Goal: Use online tool/utility: Utilize a website feature to perform a specific function

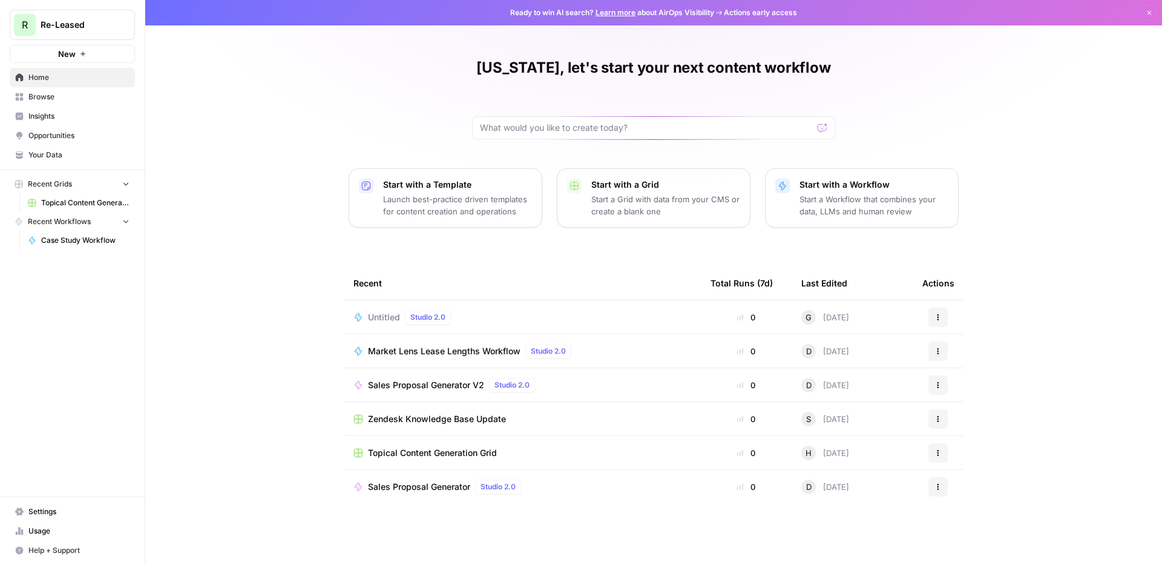
click at [76, 243] on span "Case Study Workflow" at bounding box center [85, 240] width 88 height 11
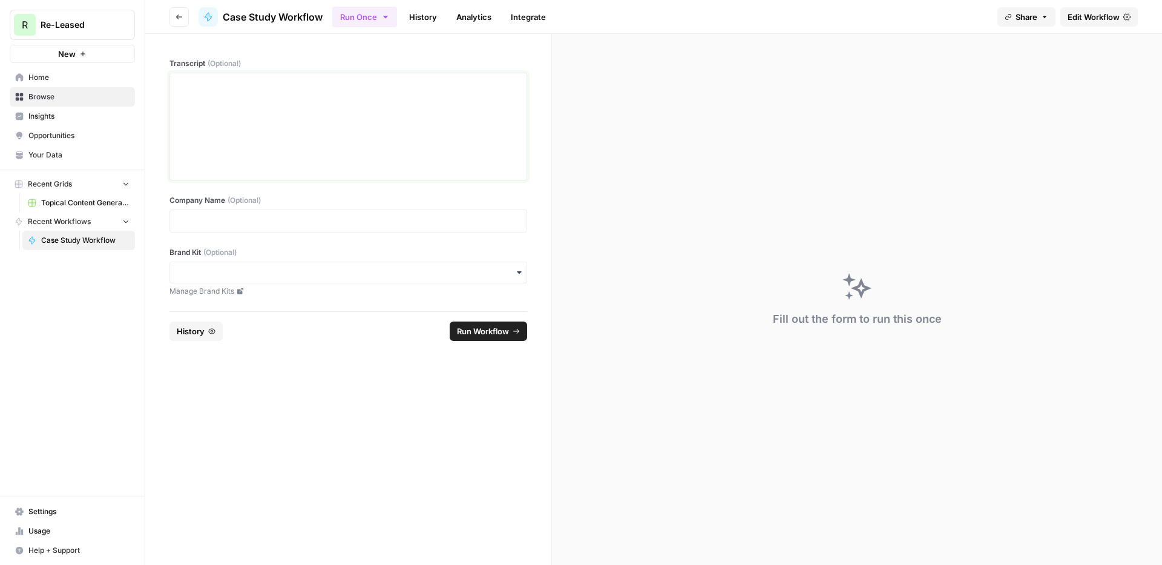
click at [293, 121] on div at bounding box center [348, 126] width 342 height 97
click at [218, 217] on p at bounding box center [348, 221] width 342 height 12
click at [209, 275] on input "Brand Kit (Optional)" at bounding box center [348, 272] width 342 height 12
click at [211, 299] on div "Re-Leased" at bounding box center [348, 305] width 357 height 23
click at [253, 90] on p "To enrich screen reader interactions, please activate Accessibility in Grammarl…" at bounding box center [348, 84] width 342 height 12
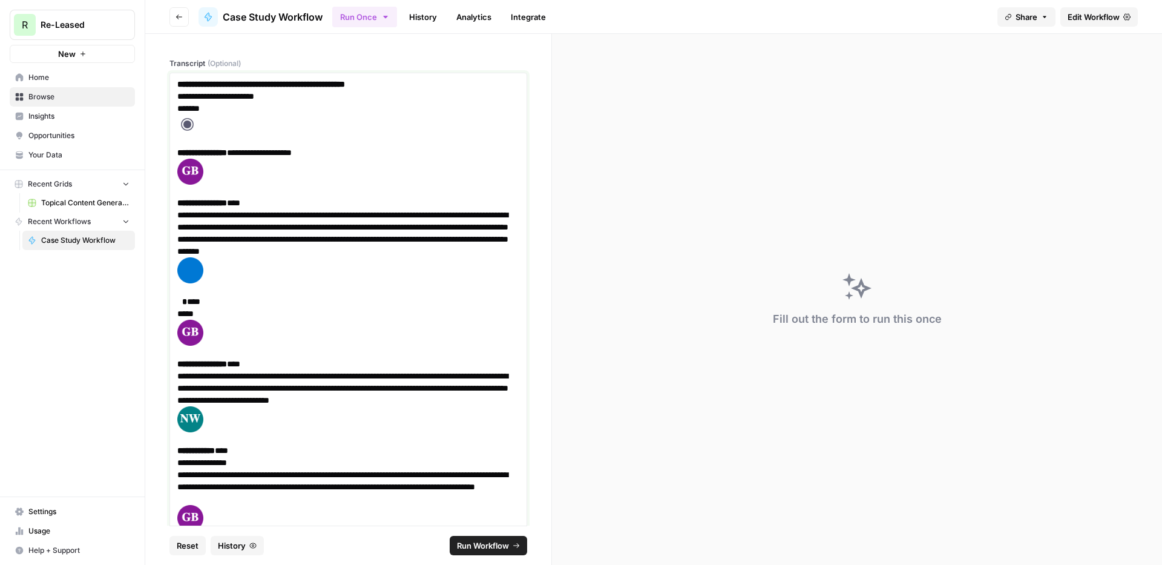
scroll to position [10560, 0]
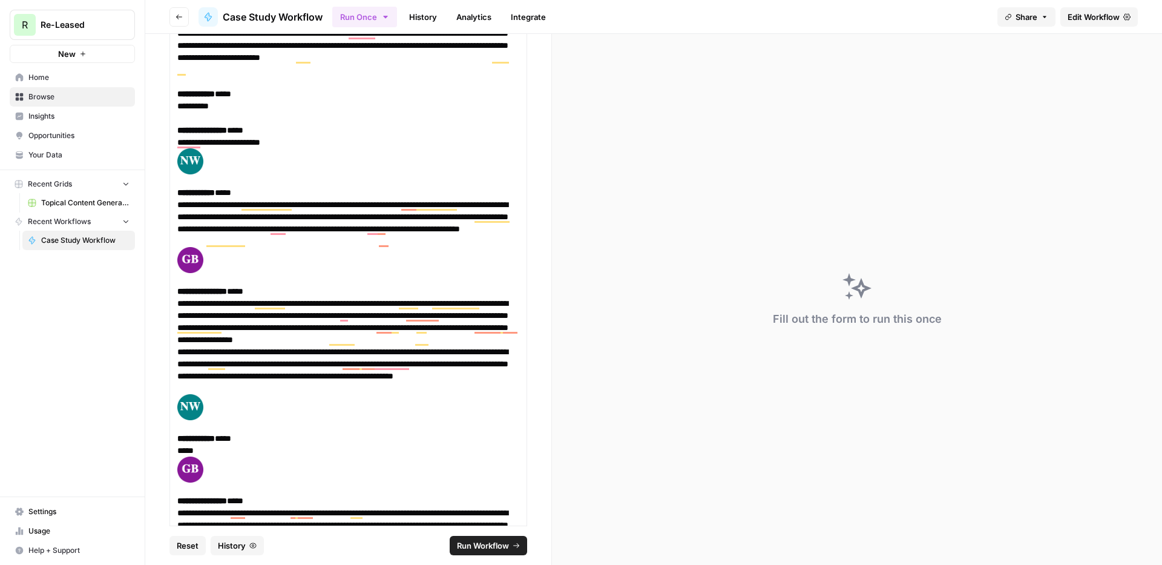
click at [487, 544] on span "Run Workflow" at bounding box center [483, 545] width 52 height 12
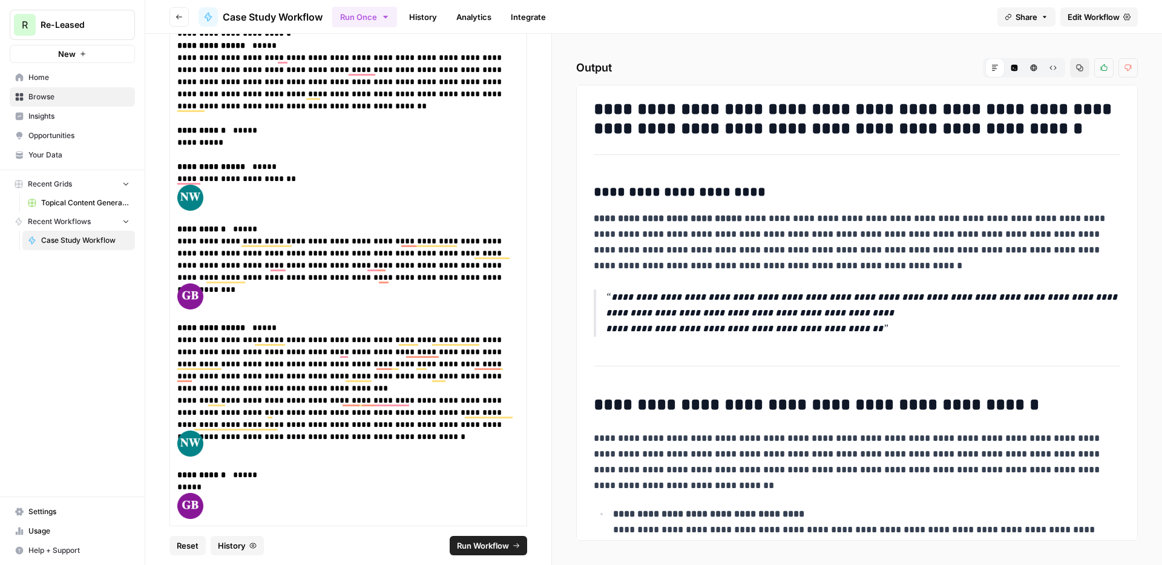
click at [802, 298] on p "**********" at bounding box center [863, 312] width 515 height 47
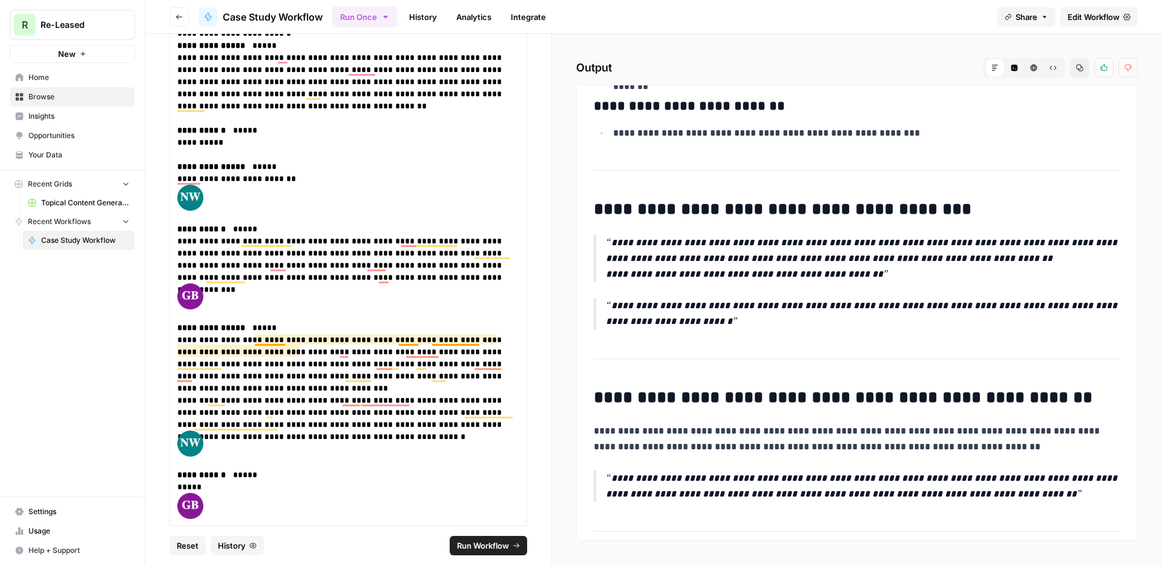
scroll to position [10880, 0]
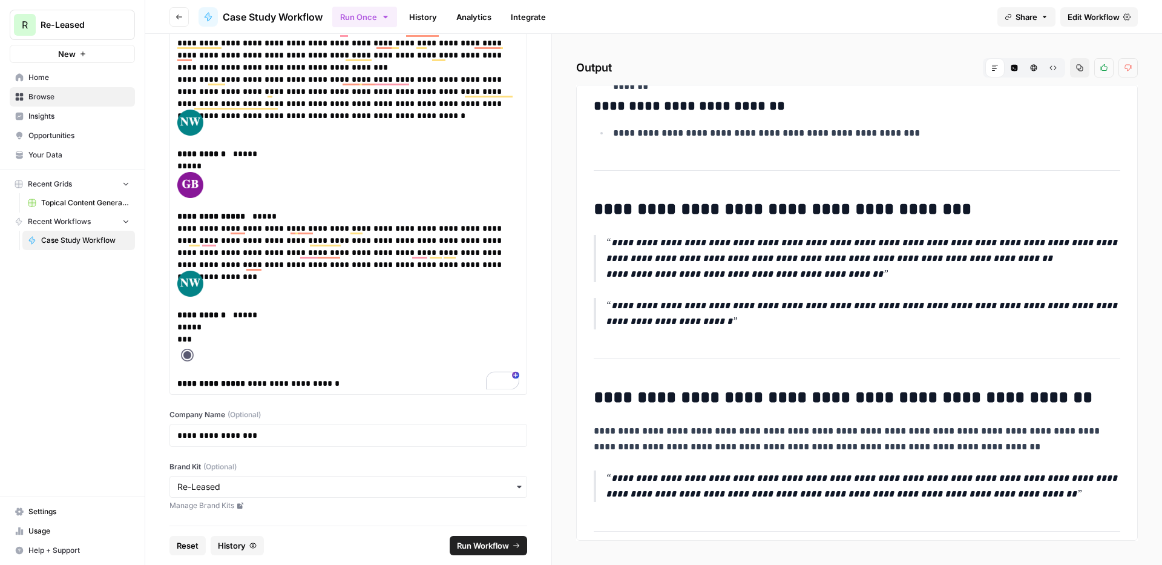
click at [133, 449] on div "R Re-Leased New Home Browse Insights Opportunities Your Data Recent Grids Topic…" at bounding box center [72, 282] width 145 height 565
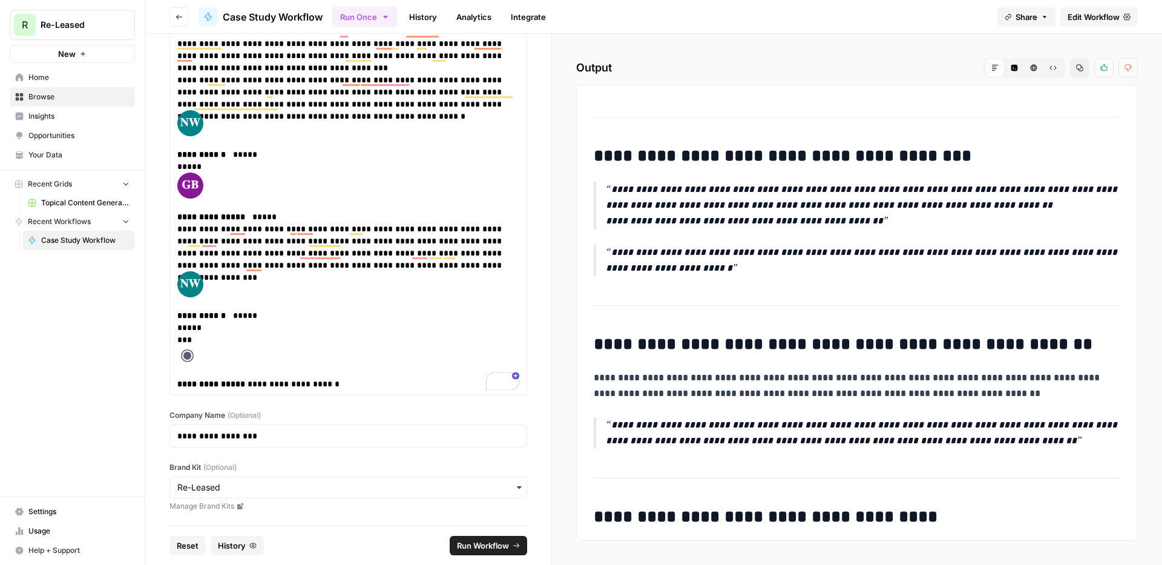
scroll to position [2540, 0]
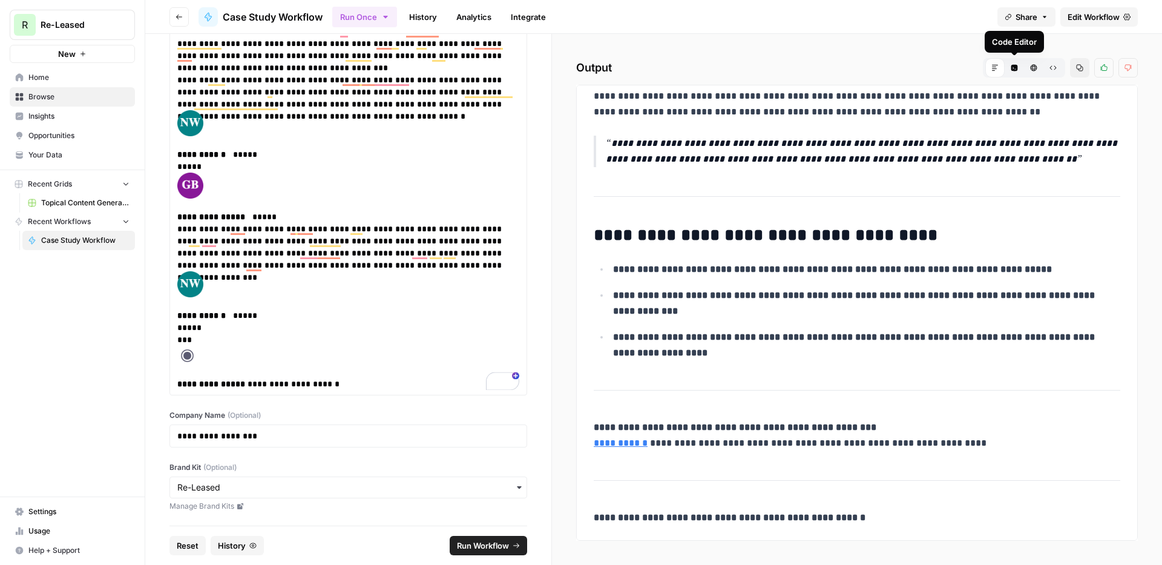
click at [1016, 68] on icon "button" at bounding box center [1015, 68] width 7 height 7
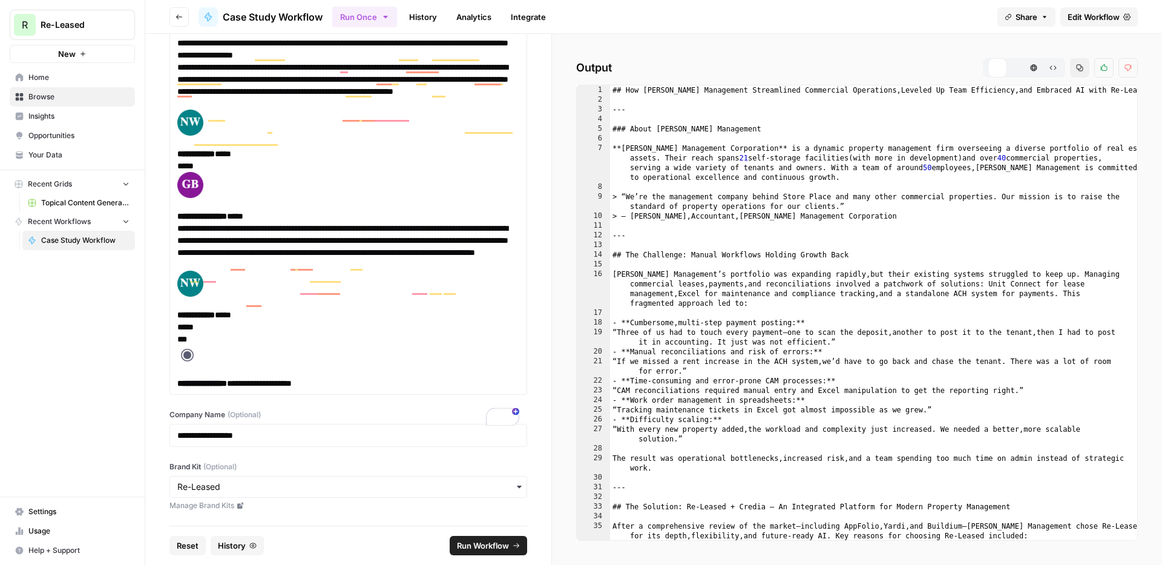
scroll to position [10844, 0]
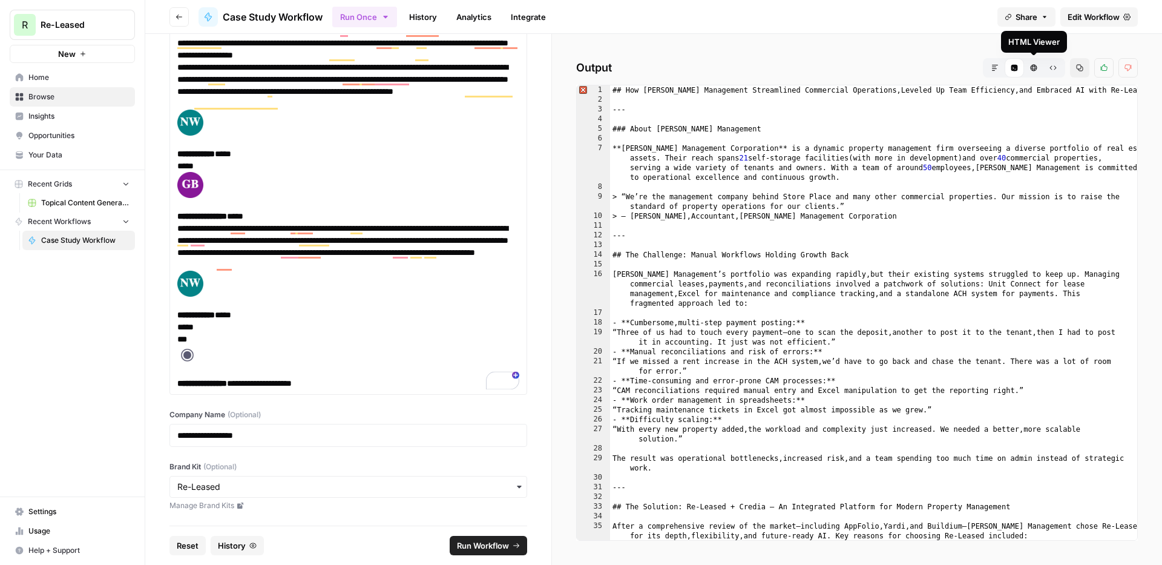
click at [1030, 66] on icon "button" at bounding box center [1033, 67] width 7 height 7
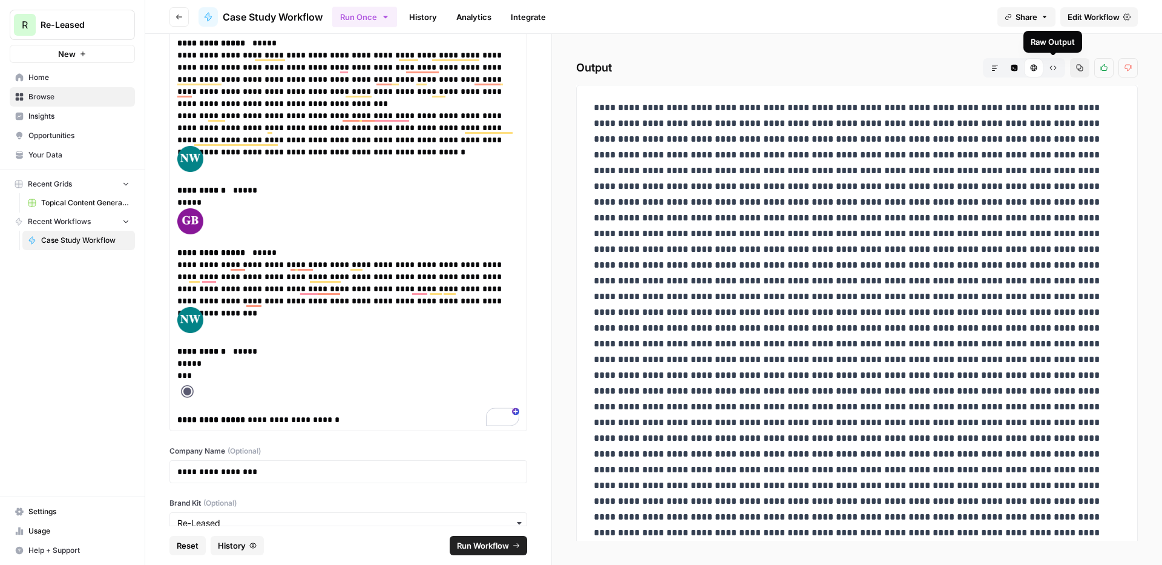
click at [990, 71] on button "Markdown" at bounding box center [995, 67] width 19 height 19
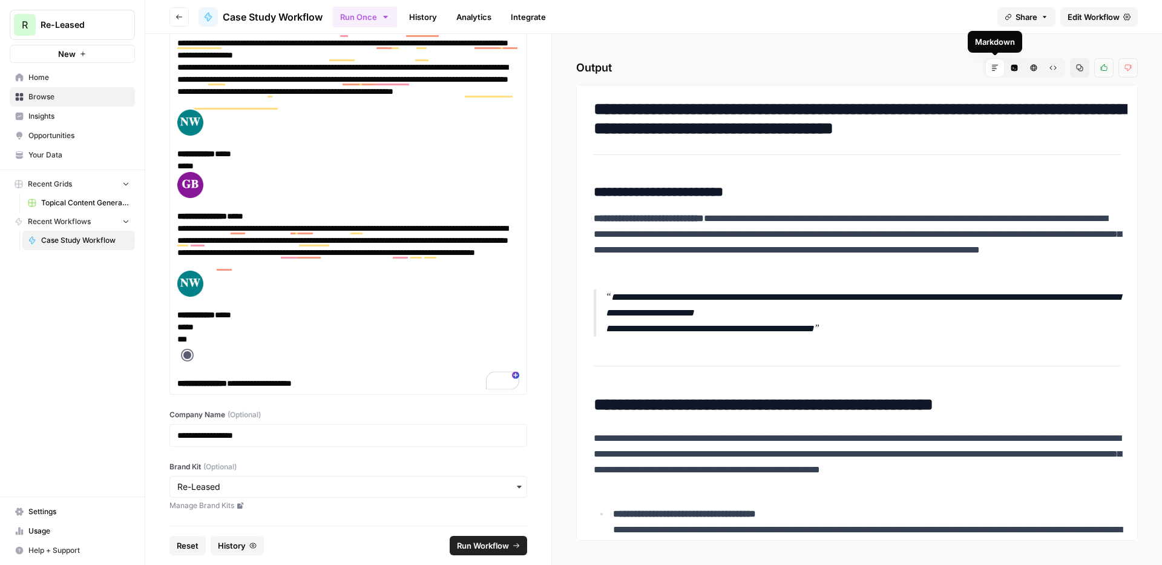
click at [828, 198] on h3 "**********" at bounding box center [857, 192] width 527 height 17
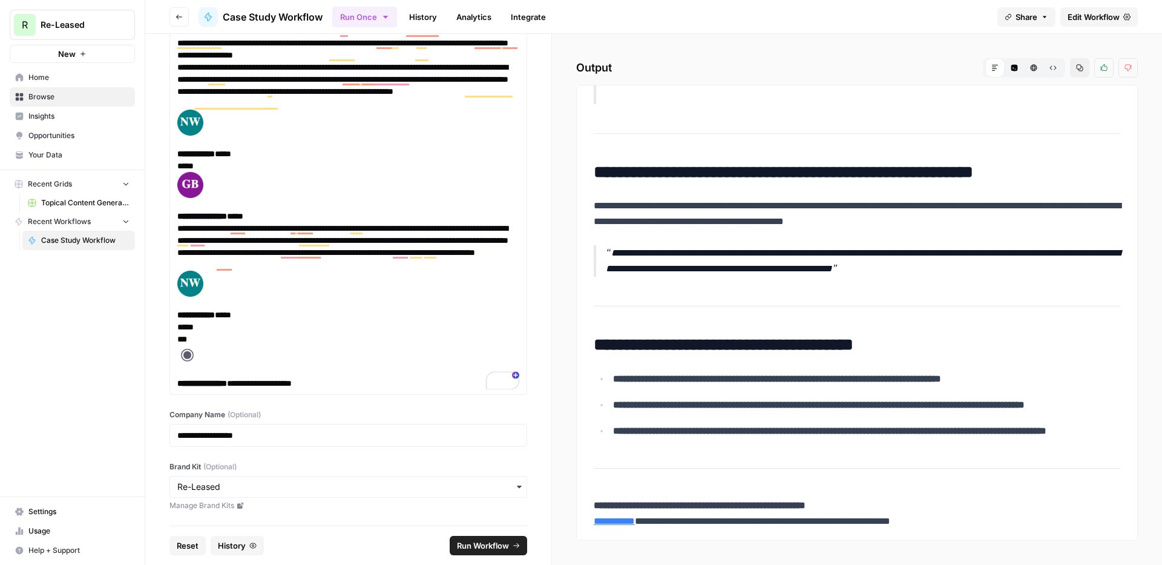
scroll to position [2540, 0]
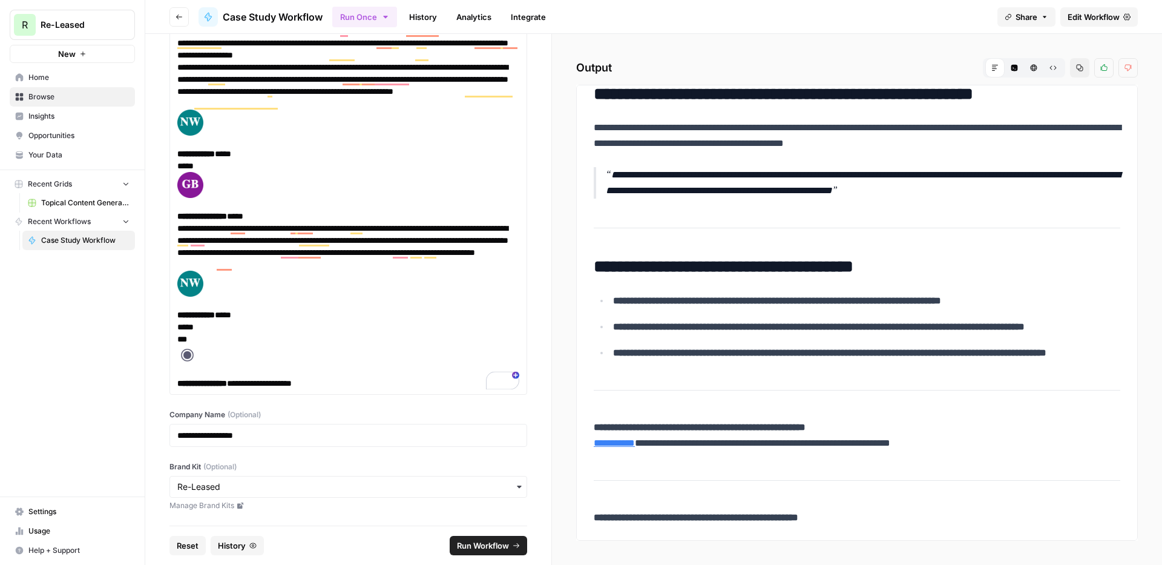
click at [192, 547] on span "Reset" at bounding box center [188, 545] width 22 height 12
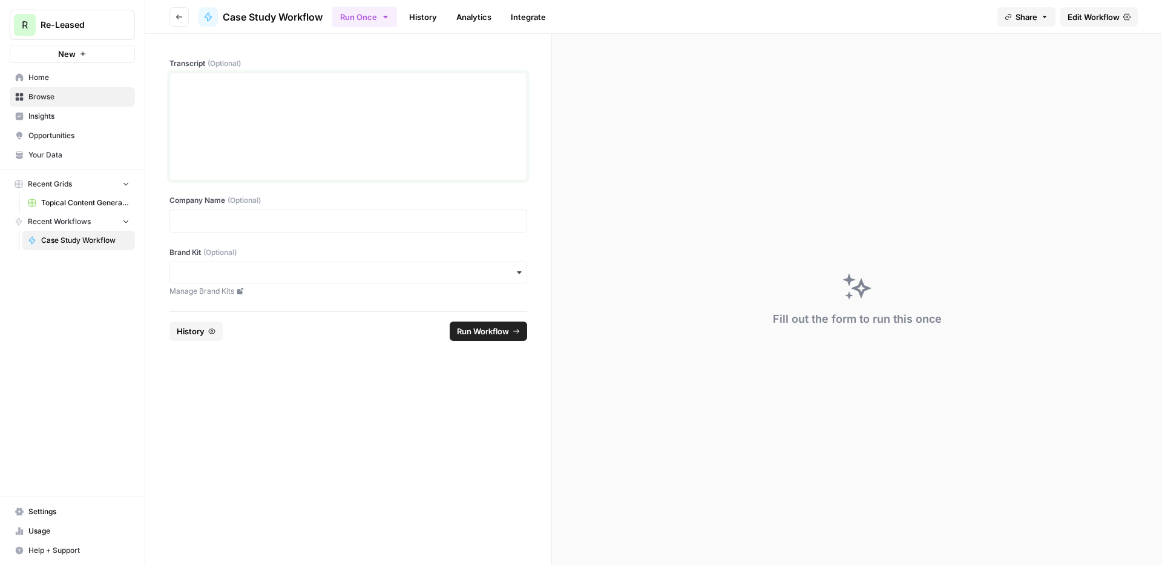
click at [357, 97] on div at bounding box center [348, 126] width 342 height 97
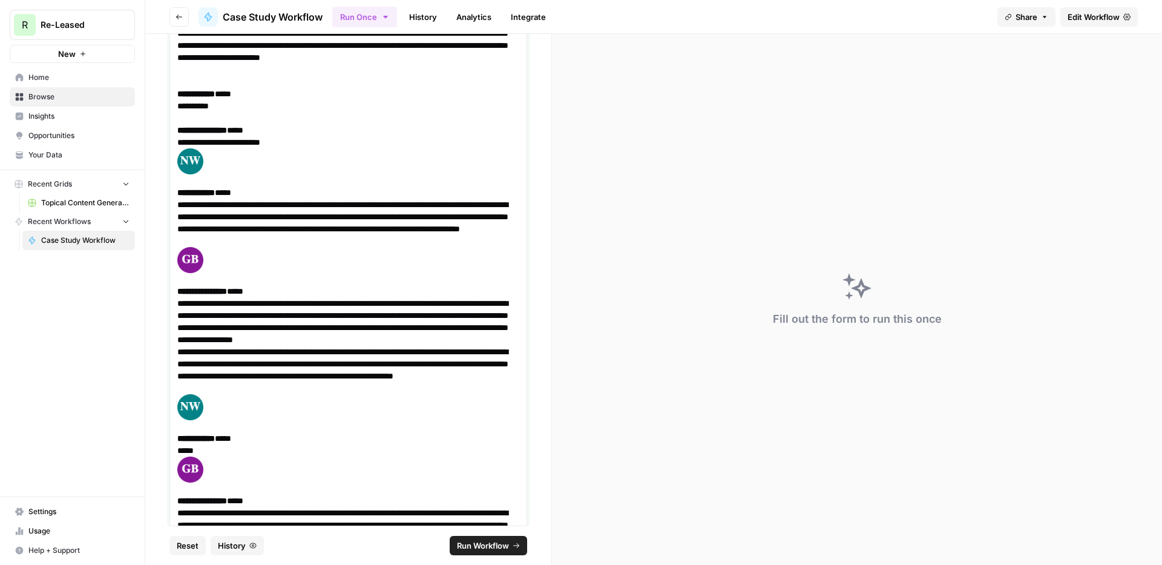
scroll to position [10844, 0]
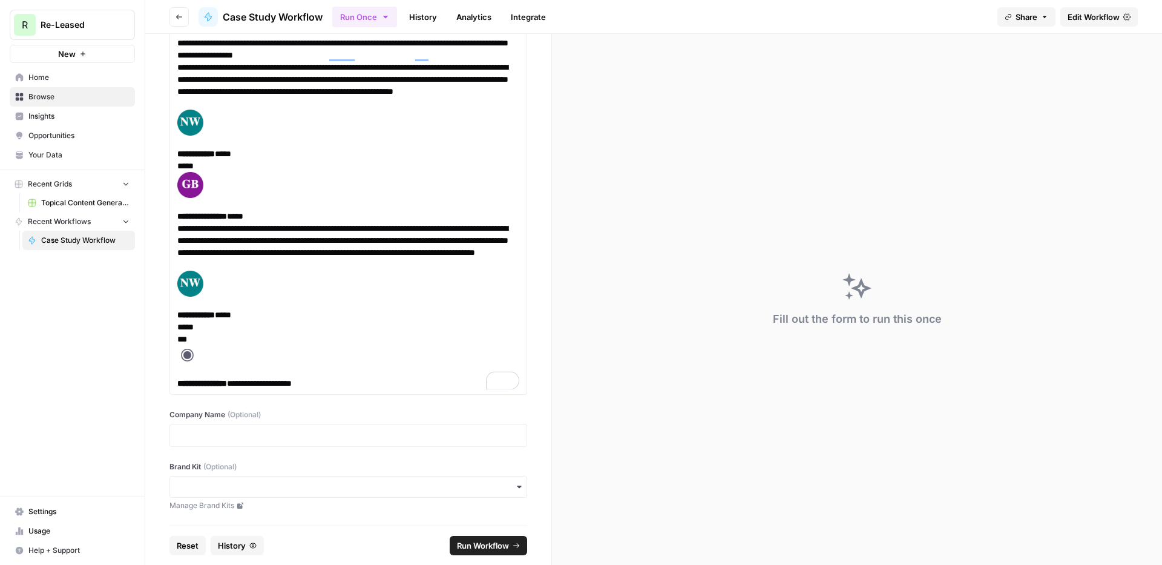
click at [281, 428] on div at bounding box center [349, 435] width 358 height 23
click at [280, 440] on p at bounding box center [348, 435] width 342 height 12
click at [245, 485] on input "Brand Kit (Optional)" at bounding box center [348, 487] width 342 height 12
click at [219, 518] on div "Re-Leased" at bounding box center [348, 519] width 357 height 23
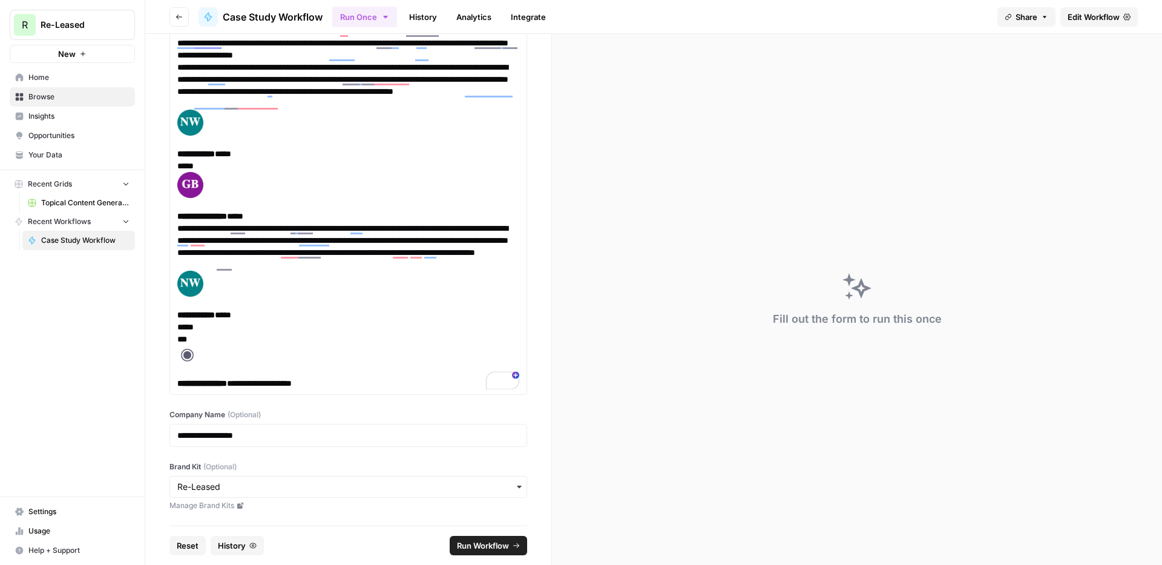
click at [485, 546] on span "Run Workflow" at bounding box center [483, 545] width 52 height 12
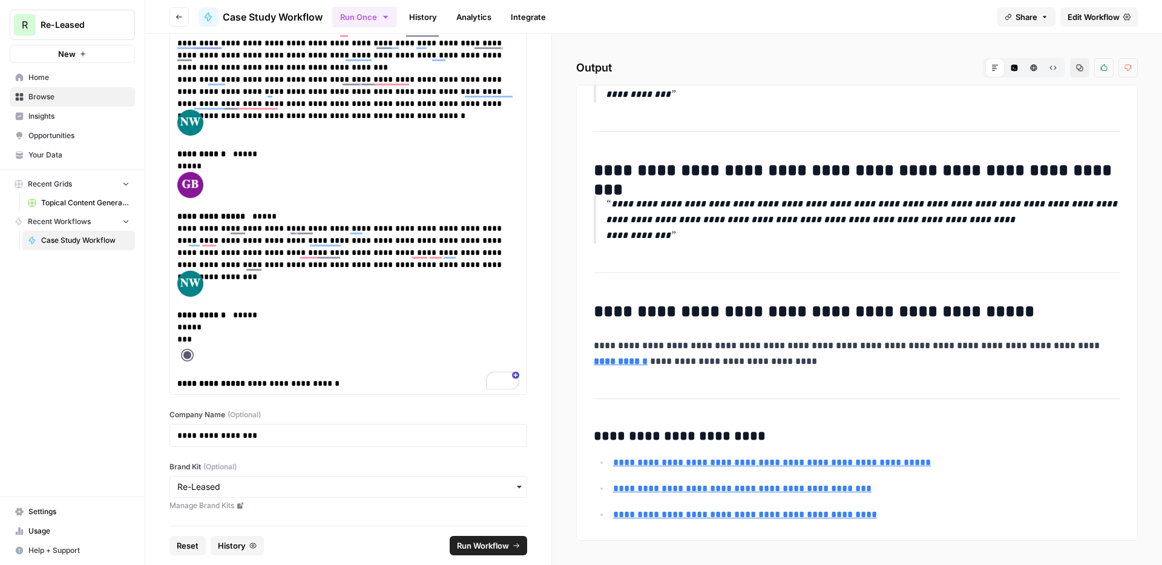
scroll to position [2757, 0]
click at [1081, 71] on icon "button" at bounding box center [1079, 67] width 7 height 7
